Goal: Communication & Community: Share content

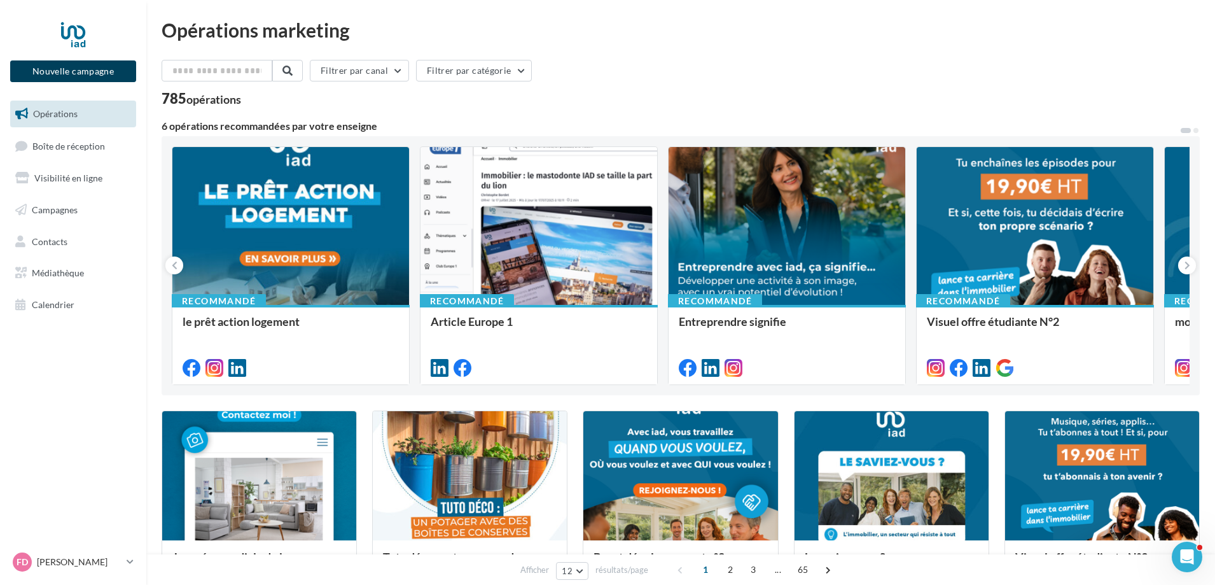
click at [102, 67] on button "Nouvelle campagne" at bounding box center [73, 71] width 126 height 22
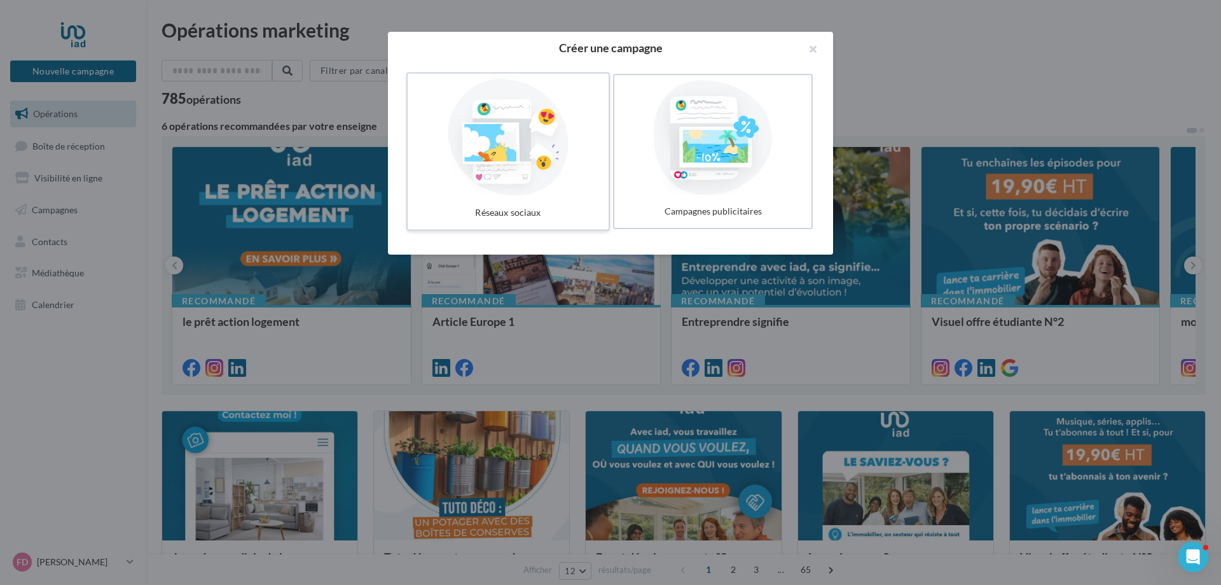
click at [512, 141] on div at bounding box center [508, 137] width 191 height 117
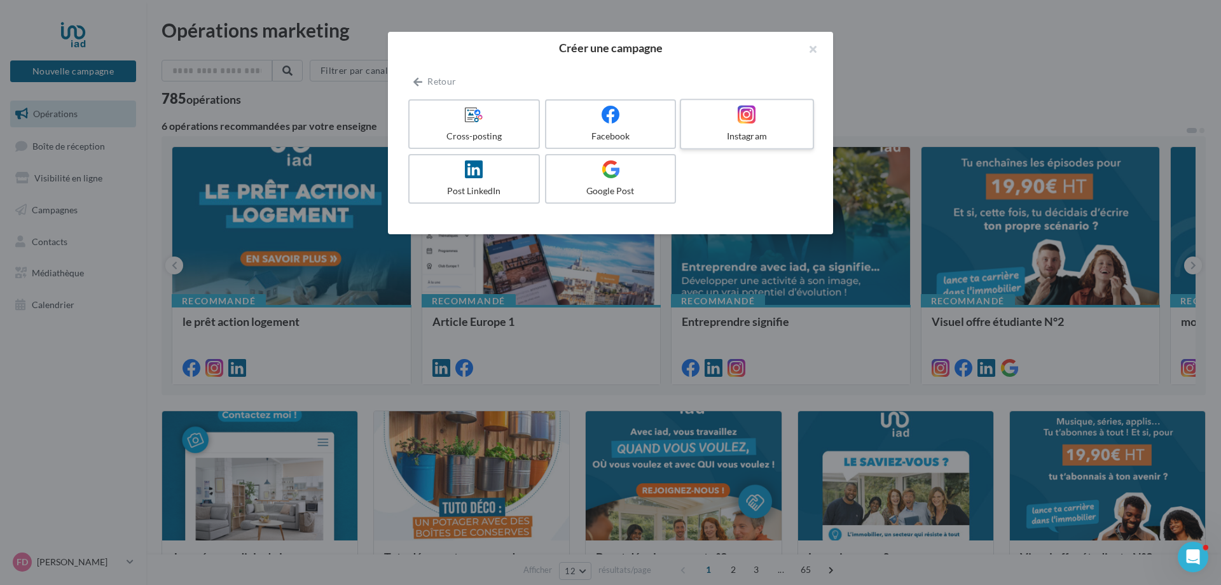
click at [702, 138] on div "Instagram" at bounding box center [746, 136] width 121 height 13
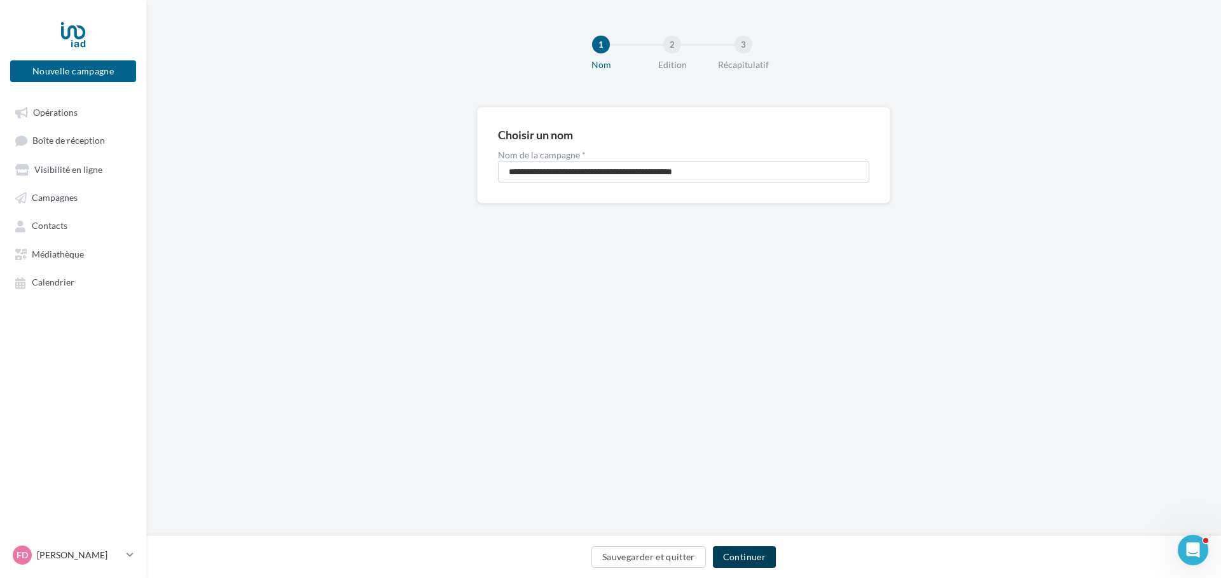
click at [750, 558] on button "Continuer" at bounding box center [744, 557] width 63 height 22
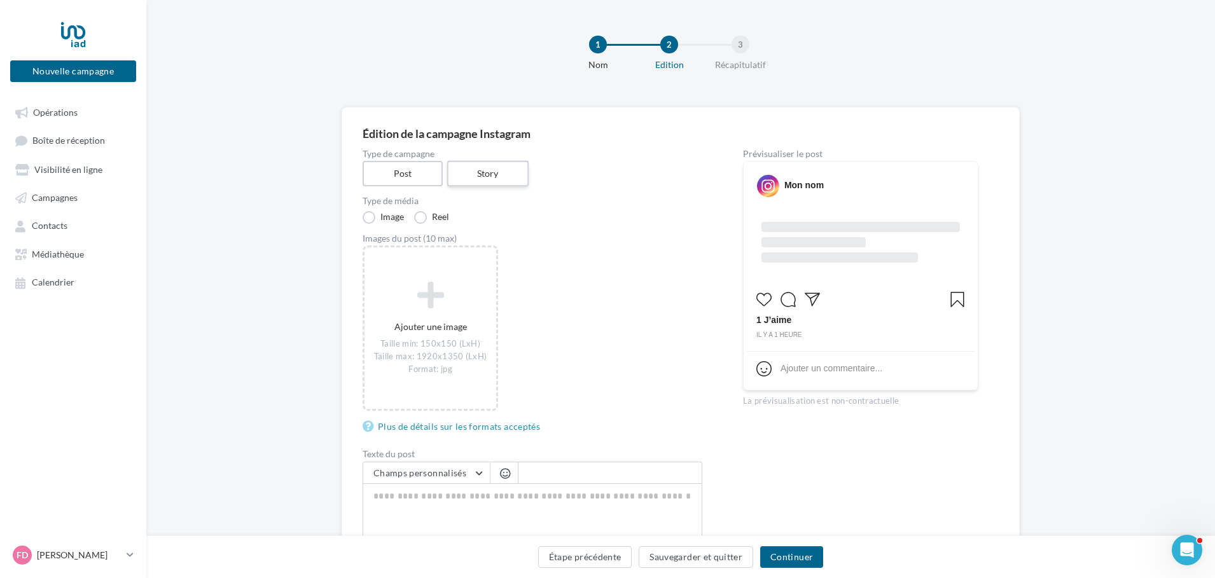
click at [473, 179] on label "Story" at bounding box center [486, 174] width 81 height 26
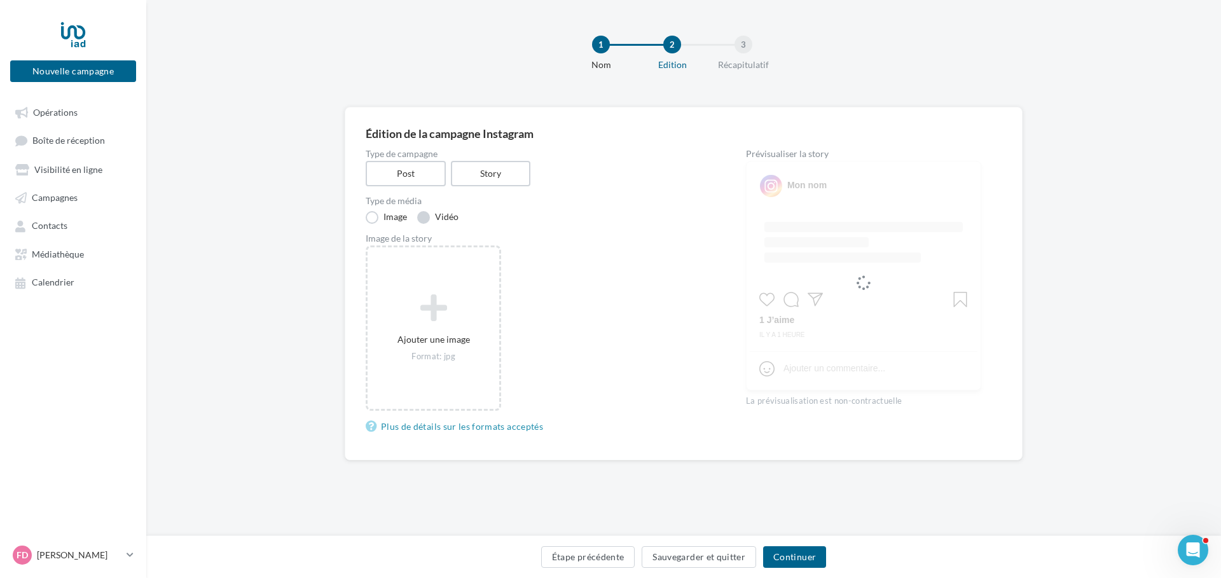
click at [427, 214] on label "Vidéo" at bounding box center [437, 217] width 41 height 13
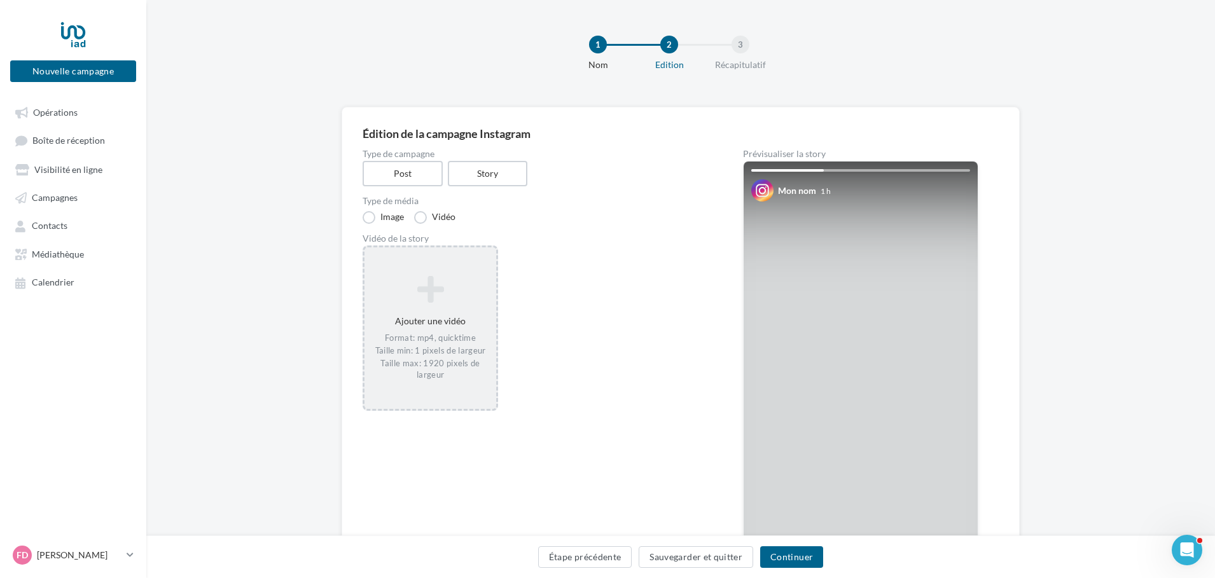
click at [461, 299] on icon at bounding box center [430, 289] width 121 height 31
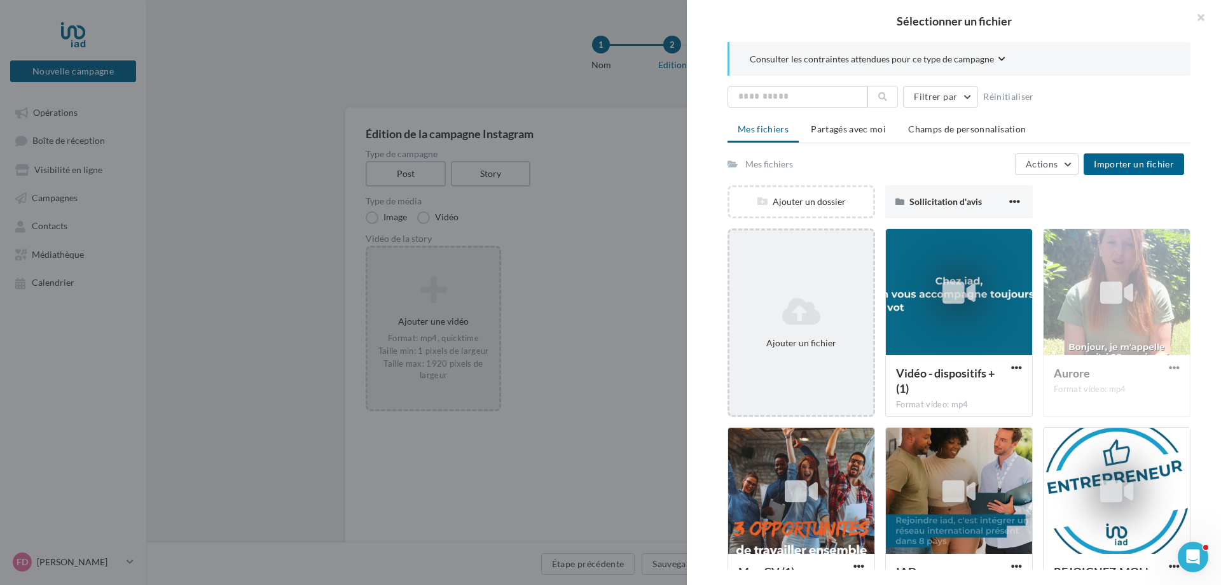
click at [785, 310] on icon at bounding box center [802, 311] width 134 height 31
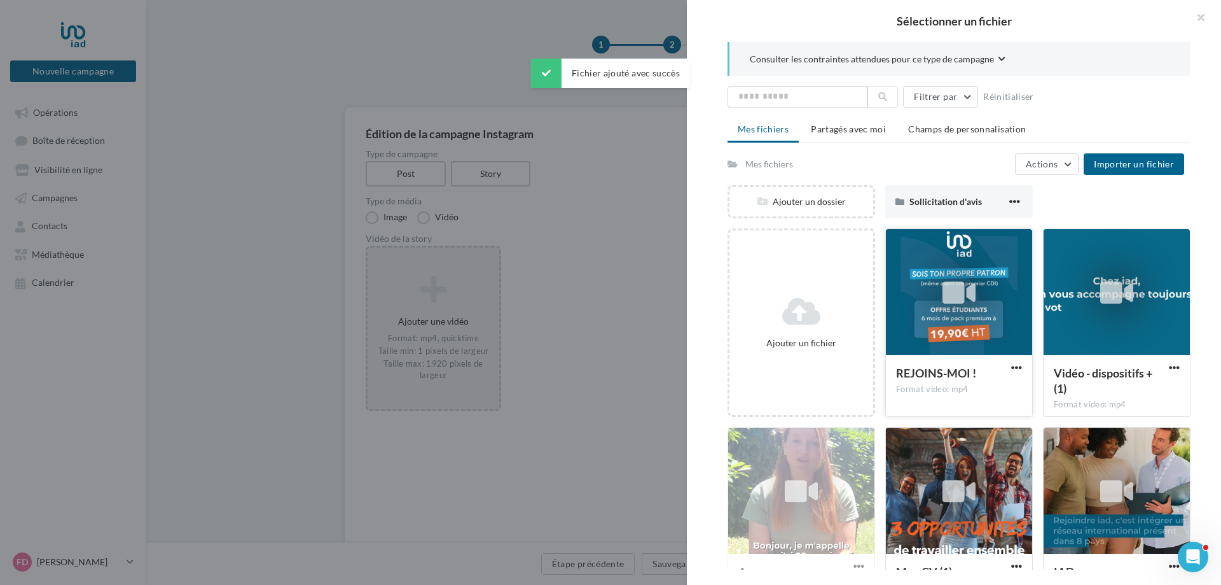
click at [979, 367] on div "REJOINS-MOI !" at bounding box center [951, 374] width 111 height 18
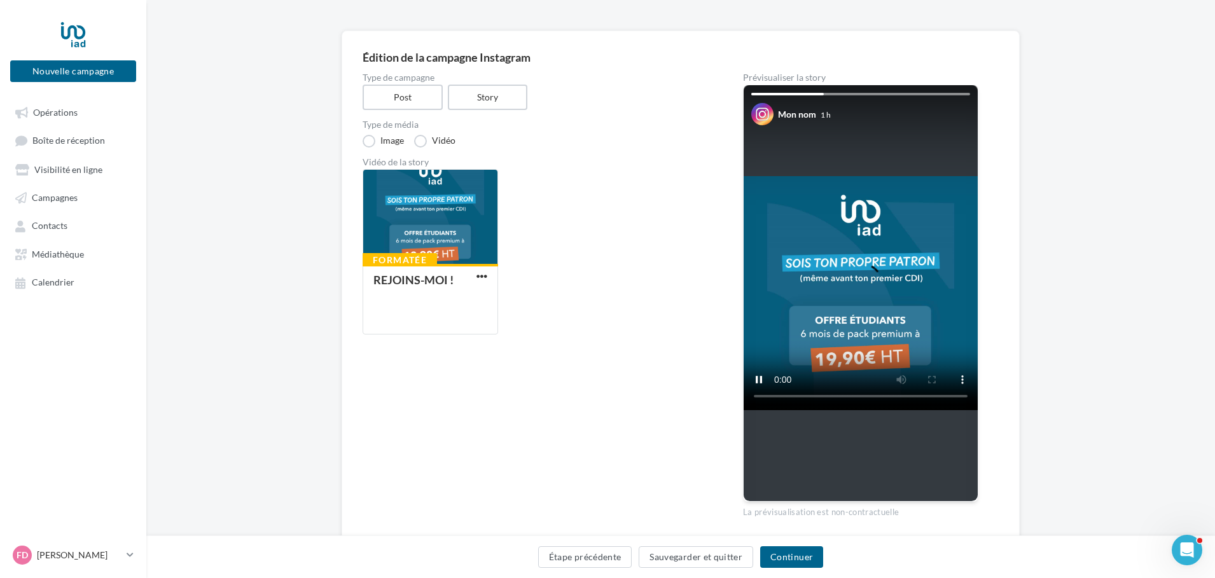
scroll to position [123, 0]
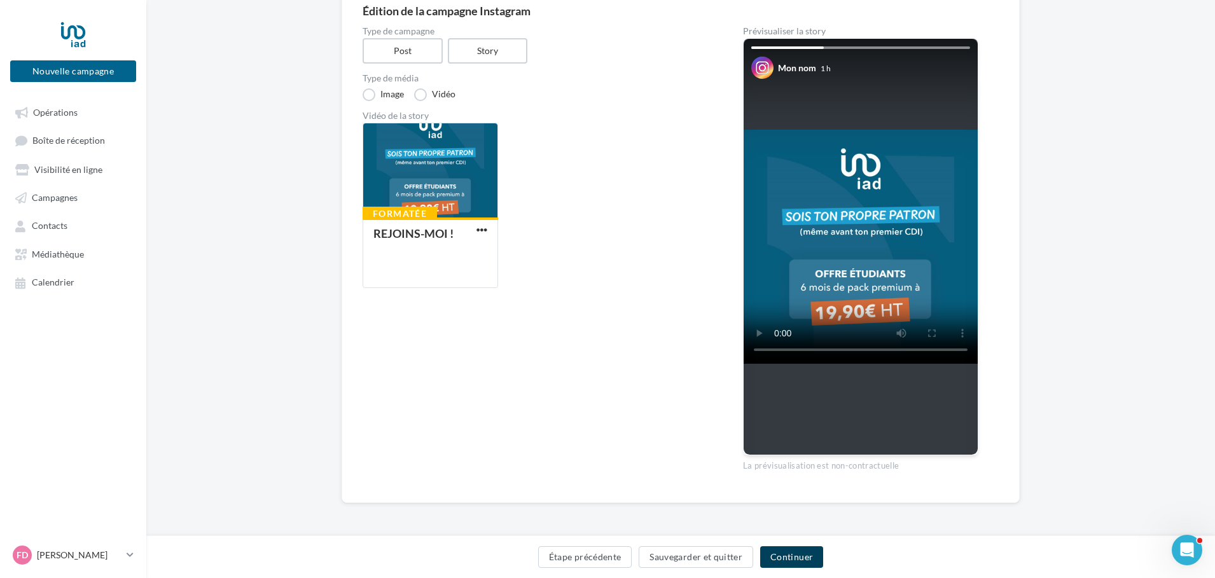
click at [785, 555] on button "Continuer" at bounding box center [791, 557] width 63 height 22
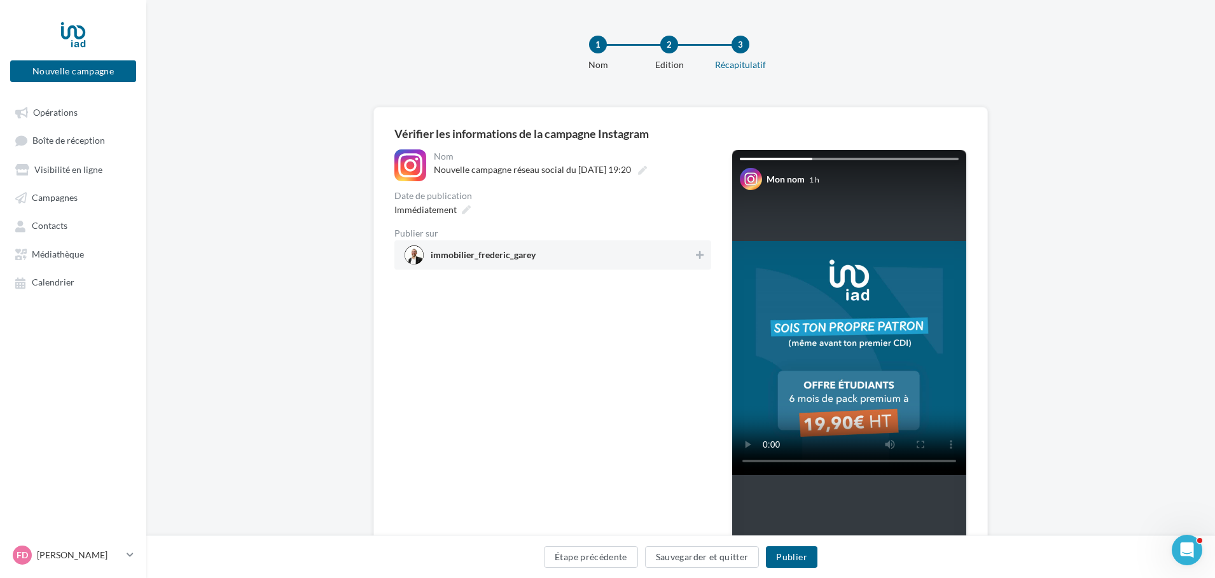
click at [651, 262] on span "immobilier_frederic_garey" at bounding box center [549, 255] width 289 height 19
click at [788, 553] on button "Publier" at bounding box center [791, 557] width 51 height 22
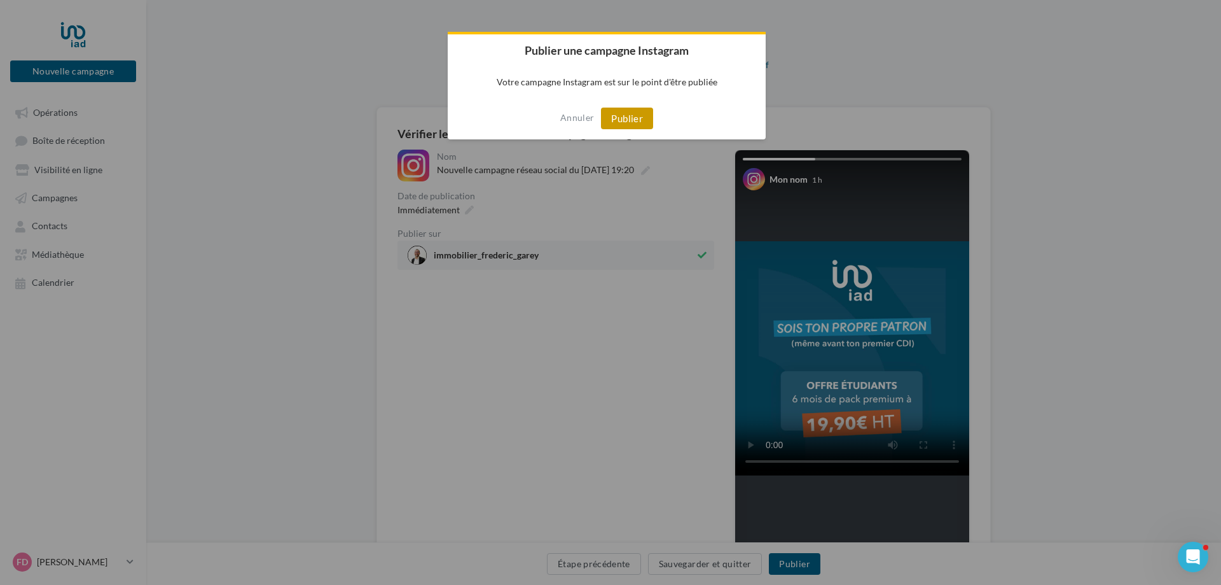
click at [616, 121] on button "Publier" at bounding box center [627, 118] width 52 height 22
